Goal: Task Accomplishment & Management: Complete application form

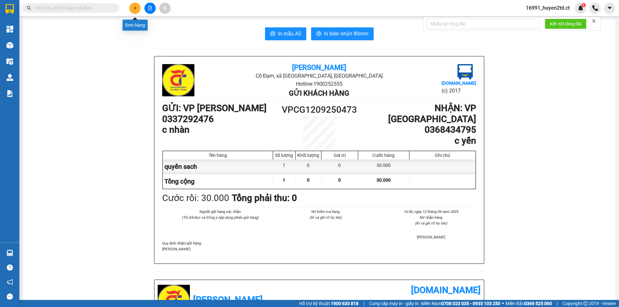
drag, startPoint x: 0, startPoint y: 0, endPoint x: 135, endPoint y: 7, distance: 135.3
click at [135, 7] on icon "plus" at bounding box center [135, 8] width 0 height 4
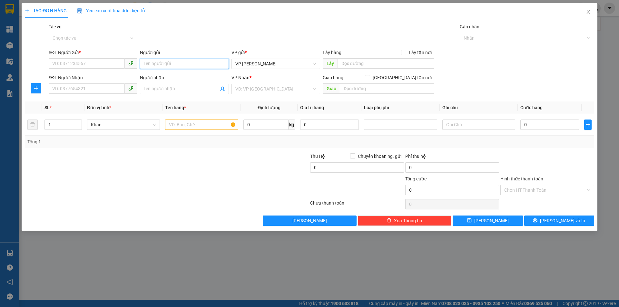
click at [154, 63] on input "Người gửi" at bounding box center [184, 64] width 89 height 10
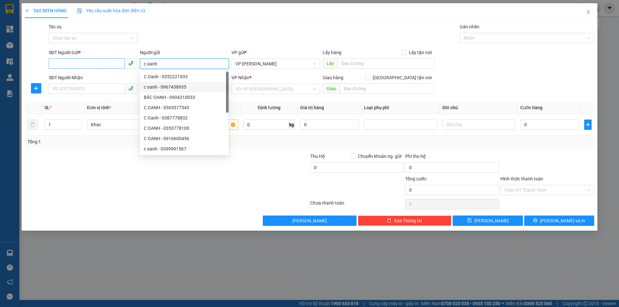
type input "c oanh"
click at [103, 60] on input "SĐT Người Gửi *" at bounding box center [87, 63] width 76 height 10
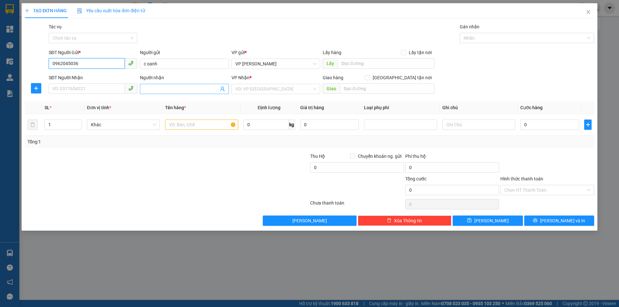
type input "0962045036"
click at [145, 88] on input "Người nhận" at bounding box center [181, 88] width 74 height 7
click at [155, 88] on input "tuân squang" at bounding box center [181, 88] width 74 height 7
type input "[PERSON_NAME]"
click at [110, 87] on input "SĐT Người Nhận" at bounding box center [87, 88] width 76 height 10
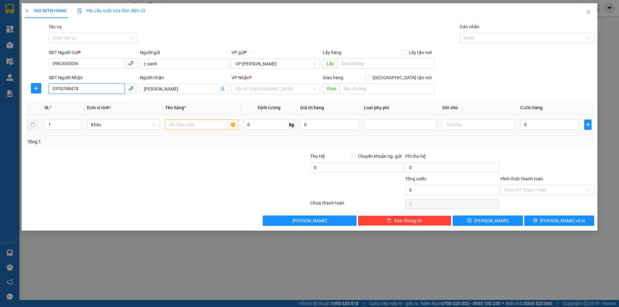
type input "0353298478"
click at [193, 126] on input "text" at bounding box center [201, 125] width 73 height 10
type input "hồ sơ giấy tờ"
click at [527, 126] on input "0" at bounding box center [549, 125] width 59 height 10
type input "3"
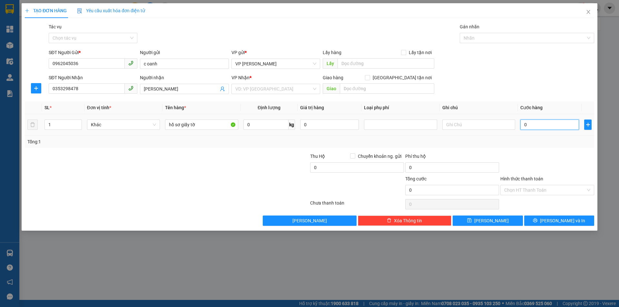
type input "3"
type input "30"
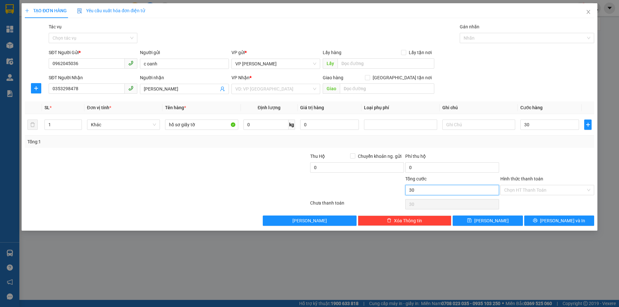
type input "30.000"
click at [455, 190] on input "30.000" at bounding box center [452, 190] width 94 height 10
drag, startPoint x: 293, startPoint y: 83, endPoint x: 292, endPoint y: 87, distance: 4.0
click at [293, 84] on div "VP Nhận * VD: VP [GEOGRAPHIC_DATA]" at bounding box center [275, 85] width 89 height 23
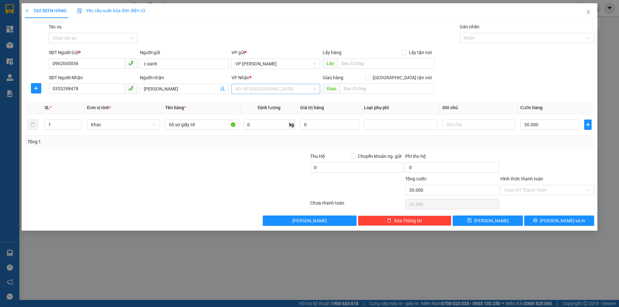
click at [291, 91] on input "search" at bounding box center [273, 89] width 76 height 10
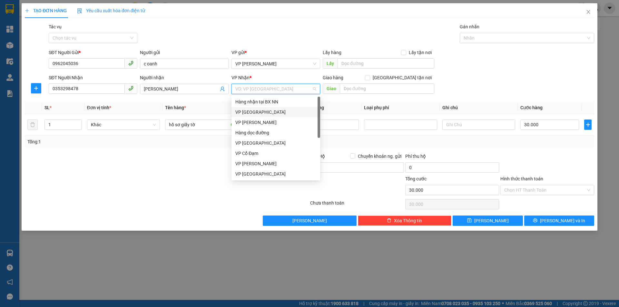
click at [287, 113] on div "VP [GEOGRAPHIC_DATA]" at bounding box center [275, 112] width 81 height 7
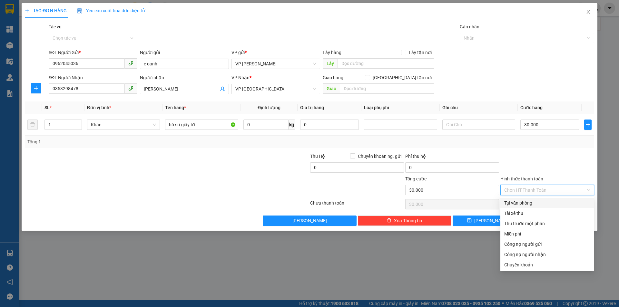
click at [564, 189] on input "Hình thức thanh toán" at bounding box center [545, 190] width 82 height 10
click at [556, 205] on div "Tại văn phòng" at bounding box center [547, 203] width 86 height 7
type input "0"
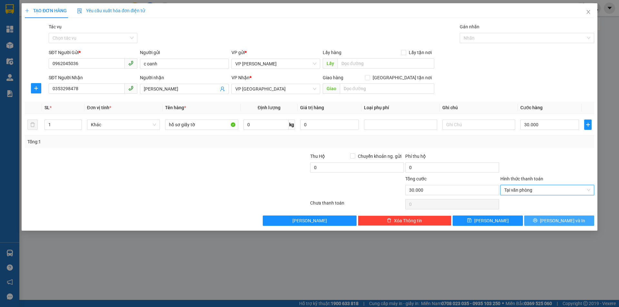
click at [537, 221] on icon "printer" at bounding box center [535, 221] width 4 height 4
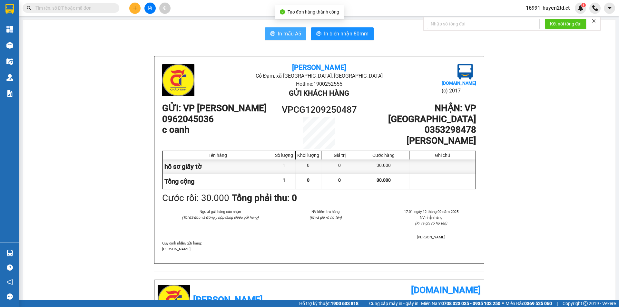
click at [284, 34] on span "In mẫu A5" at bounding box center [289, 34] width 23 height 8
